Goal: Transaction & Acquisition: Purchase product/service

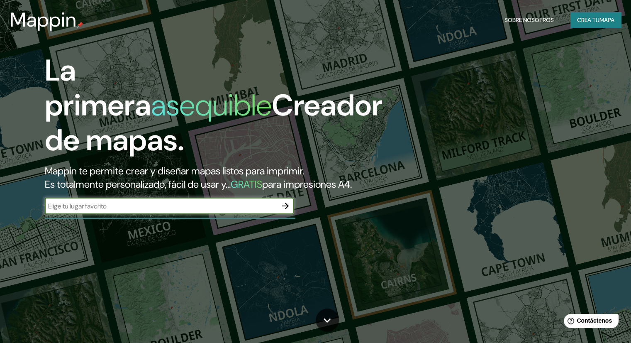
click at [138, 211] on input "text" at bounding box center [161, 206] width 232 height 10
type input "monterrey nuevo leon"
click at [284, 209] on icon "button" at bounding box center [285, 205] width 7 height 7
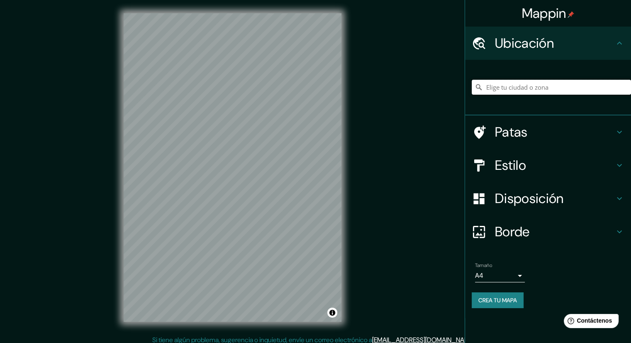
click at [556, 90] on input "Elige tu ciudad o zona" at bounding box center [550, 87] width 159 height 15
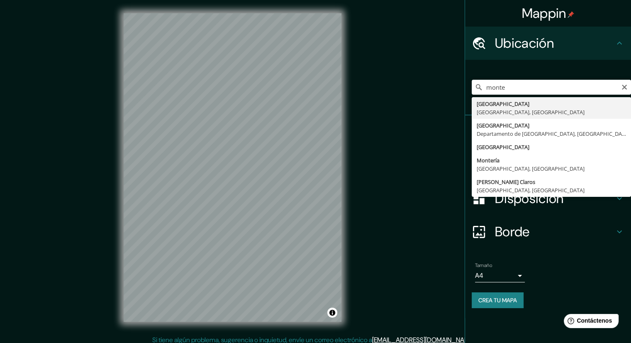
type input "[GEOGRAPHIC_DATA], [GEOGRAPHIC_DATA], [GEOGRAPHIC_DATA]"
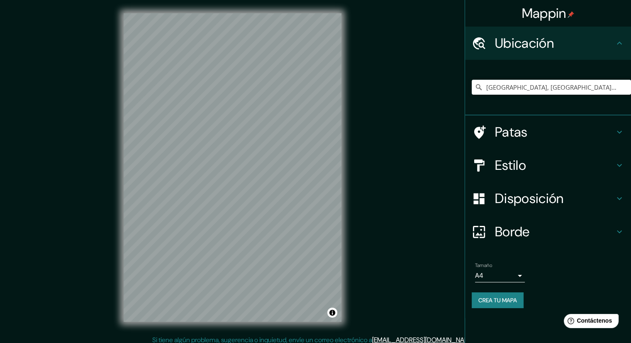
scroll to position [5, 0]
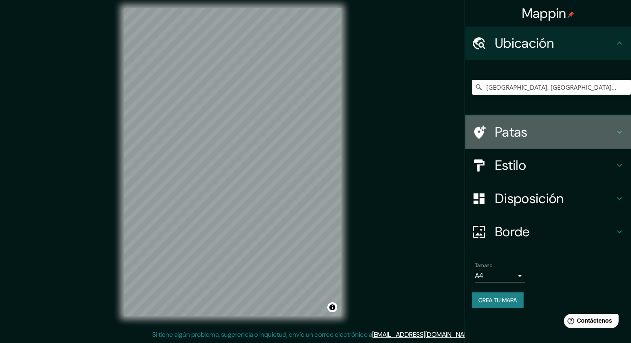
click at [622, 132] on icon at bounding box center [619, 132] width 10 height 10
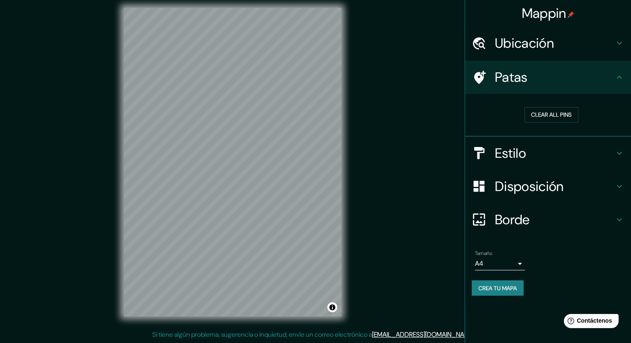
click at [616, 146] on div "Estilo" at bounding box center [548, 152] width 166 height 33
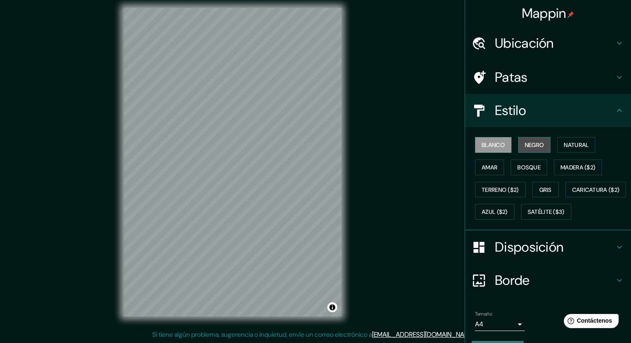
click at [539, 142] on font "Negro" at bounding box center [534, 144] width 19 height 7
click at [564, 148] on font "Natural" at bounding box center [576, 144] width 25 height 7
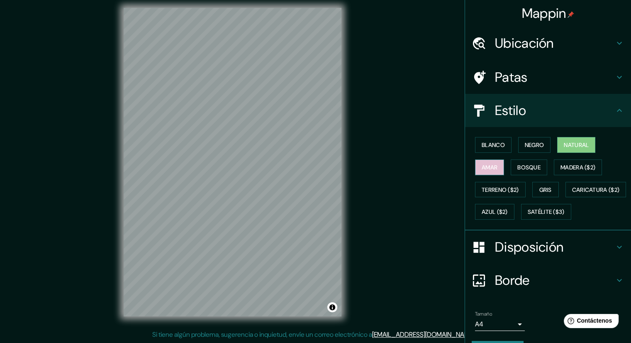
click at [486, 170] on font "Amar" at bounding box center [489, 167] width 16 height 11
click at [530, 171] on font "Bosque" at bounding box center [528, 167] width 23 height 11
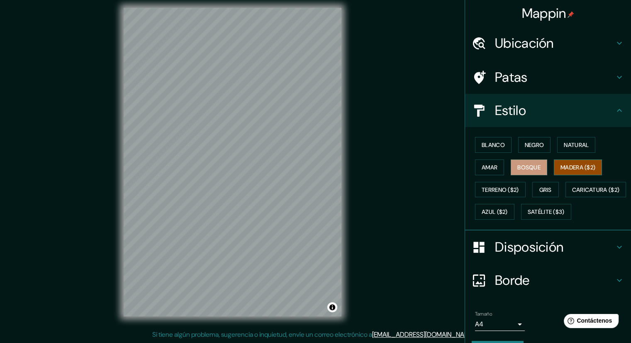
click at [560, 171] on font "Madera ($2)" at bounding box center [577, 167] width 35 height 11
click at [508, 193] on font "Terreno ($2)" at bounding box center [499, 189] width 37 height 11
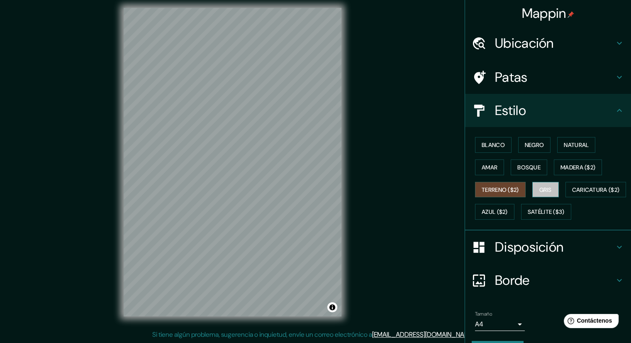
click at [544, 194] on button "Gris" at bounding box center [545, 190] width 27 height 16
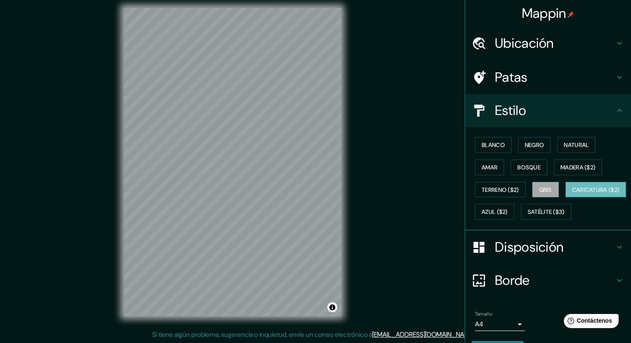
click at [572, 193] on font "Caricatura ($2)" at bounding box center [596, 189] width 48 height 7
click at [508, 215] on font "Azul ($2)" at bounding box center [494, 211] width 26 height 11
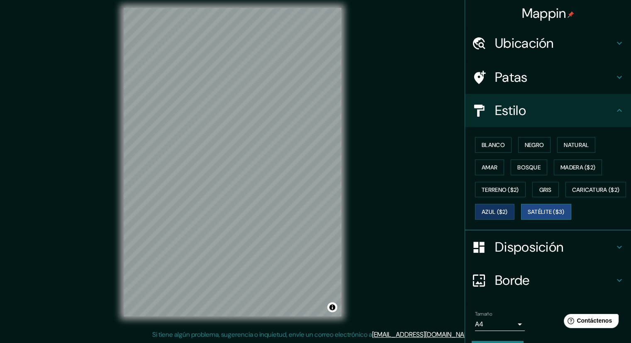
click at [527, 216] on font "Satélite ($3)" at bounding box center [545, 211] width 37 height 7
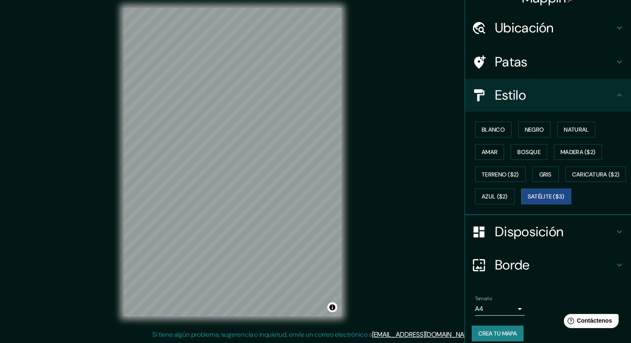
scroll to position [44, 0]
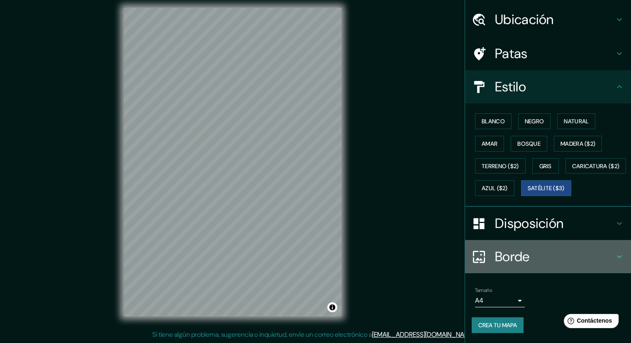
click at [614, 260] on icon at bounding box center [619, 256] width 10 height 10
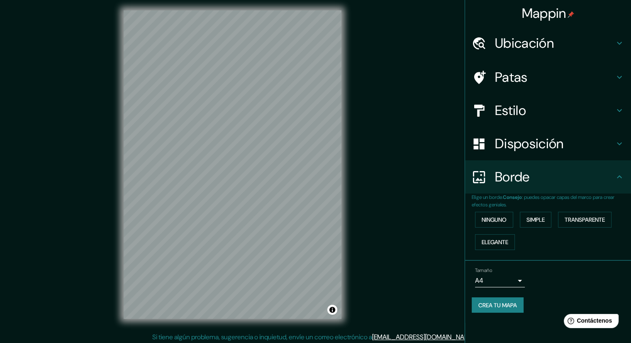
scroll to position [0, 0]
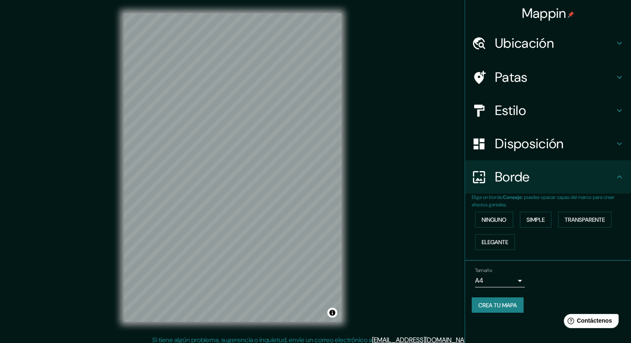
click at [622, 140] on icon at bounding box center [619, 143] width 10 height 10
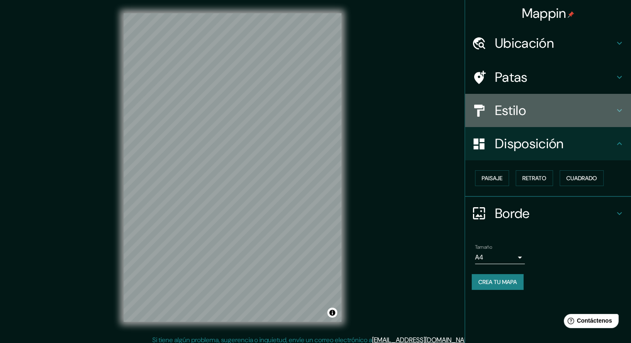
click at [622, 106] on icon at bounding box center [619, 110] width 10 height 10
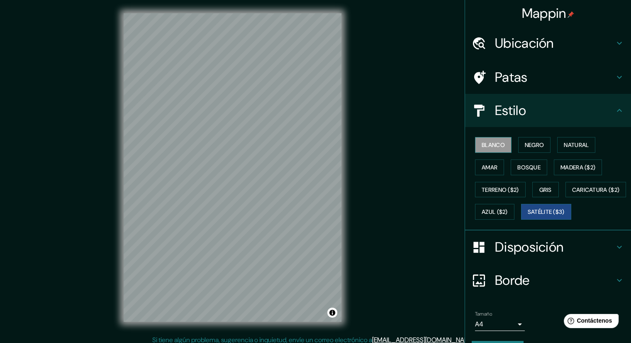
click at [491, 139] on font "Blanco" at bounding box center [492, 144] width 23 height 11
click at [525, 143] on font "Negro" at bounding box center [534, 144] width 19 height 7
click at [502, 141] on button "Blanco" at bounding box center [493, 145] width 36 height 16
click at [558, 148] on button "Natural" at bounding box center [576, 145] width 38 height 16
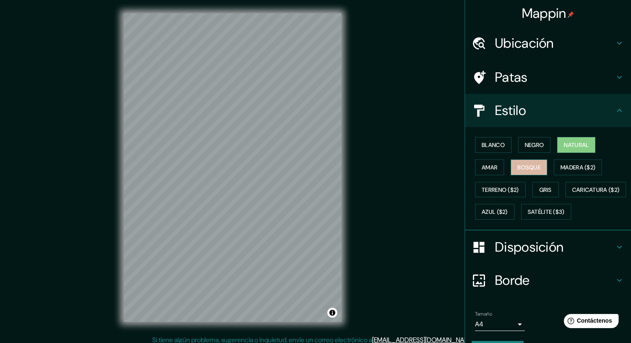
click at [517, 162] on font "Bosque" at bounding box center [528, 167] width 23 height 11
click at [566, 172] on button "Madera ($2)" at bounding box center [578, 167] width 48 height 16
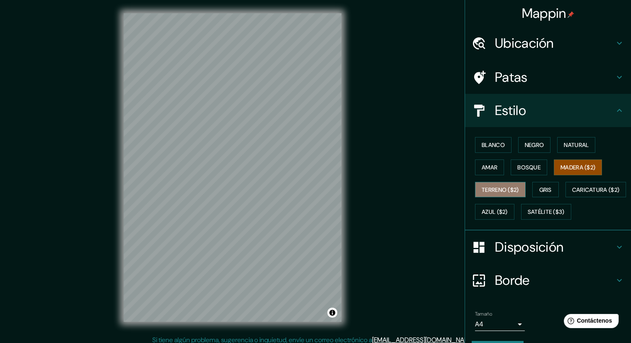
click at [505, 182] on button "Terreno ($2)" at bounding box center [500, 190] width 51 height 16
click at [542, 189] on font "Gris" at bounding box center [545, 189] width 12 height 7
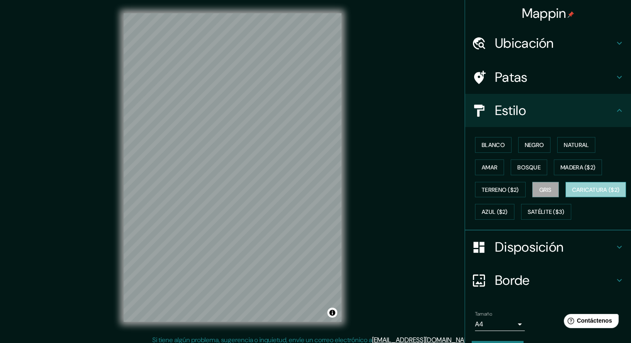
click at [572, 193] on font "Caricatura ($2)" at bounding box center [596, 189] width 48 height 7
click at [514, 218] on button "Azul ($2)" at bounding box center [494, 212] width 39 height 16
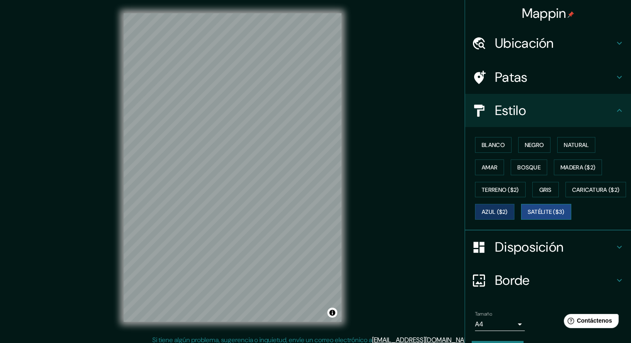
click at [527, 216] on font "Satélite ($3)" at bounding box center [545, 211] width 37 height 7
click at [489, 148] on font "Blanco" at bounding box center [492, 144] width 23 height 7
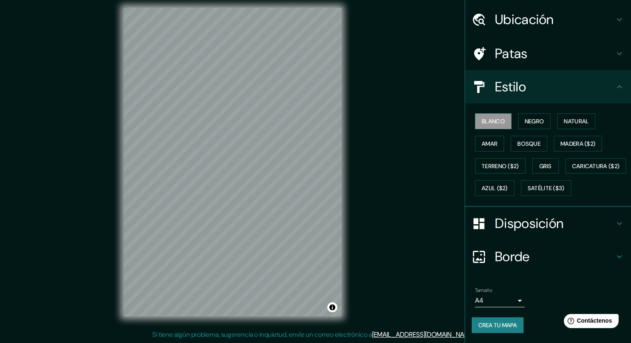
scroll to position [44, 0]
click at [513, 299] on body "Mappin Ubicación [GEOGRAPHIC_DATA], [GEOGRAPHIC_DATA], [GEOGRAPHIC_DATA] Patas …" at bounding box center [315, 166] width 631 height 343
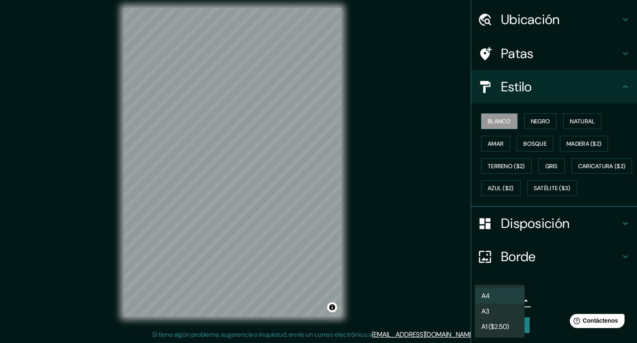
click at [544, 301] on div at bounding box center [318, 171] width 637 height 343
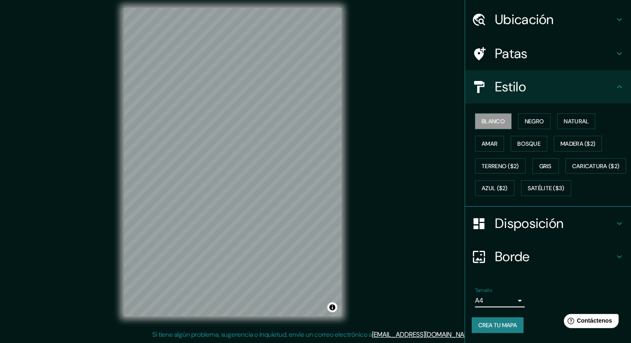
click at [506, 321] on font "Crea tu mapa" at bounding box center [497, 324] width 39 height 7
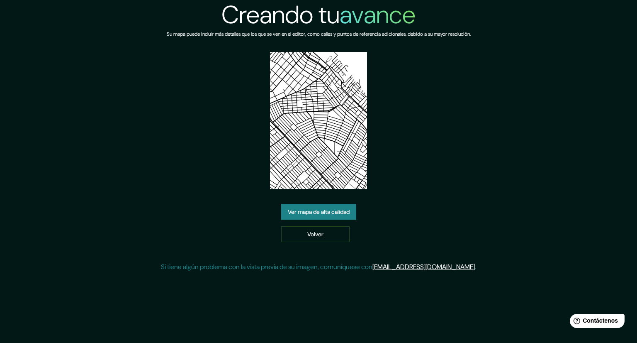
click at [334, 215] on font "Ver mapa de alta calidad" at bounding box center [319, 211] width 62 height 11
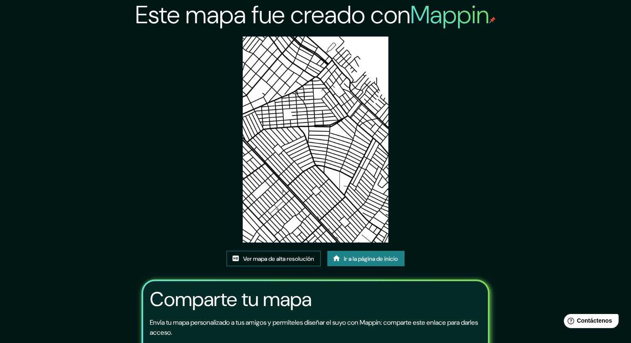
click at [290, 255] on font "Ver mapa de alta resolución" at bounding box center [278, 258] width 71 height 7
